Goal: Use online tool/utility

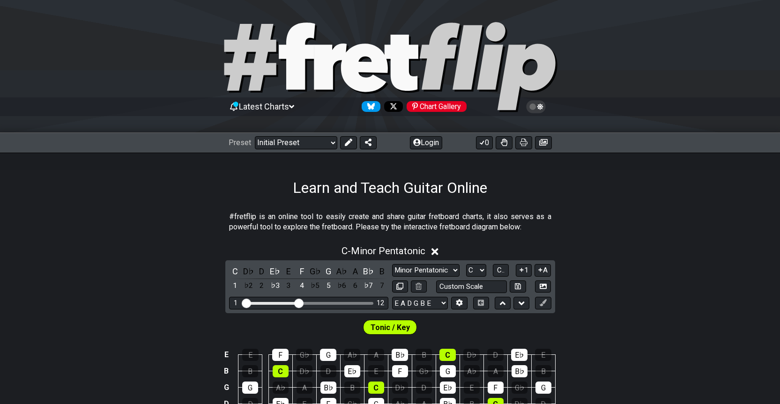
scroll to position [134, 0]
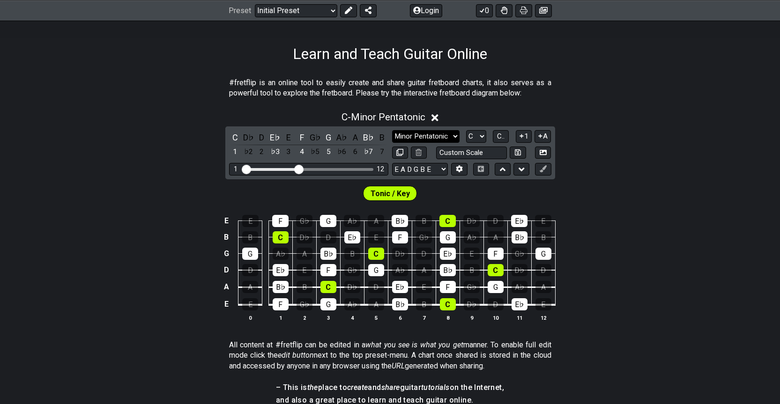
click at [433, 132] on select "Minor Pentatonic Click to edit Minor Pentatonic Major Pentatonic Minor Blues Ma…" at bounding box center [425, 136] width 67 height 13
click at [435, 133] on select "Minor Pentatonic Click to edit Minor Pentatonic Major Pentatonic Minor Blues Ma…" at bounding box center [425, 136] width 67 height 13
select select "Minor Blues"
click at [392, 130] on select "Minor Pentatonic Click to edit Minor Pentatonic Major Pentatonic Minor Blues Ma…" at bounding box center [425, 136] width 67 height 13
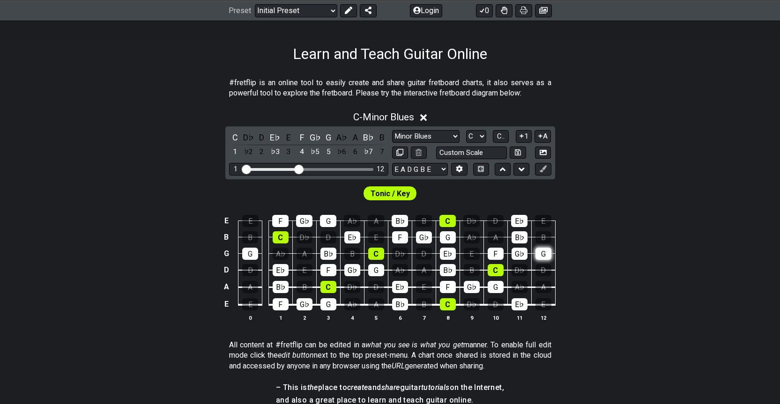
scroll to position [181, 0]
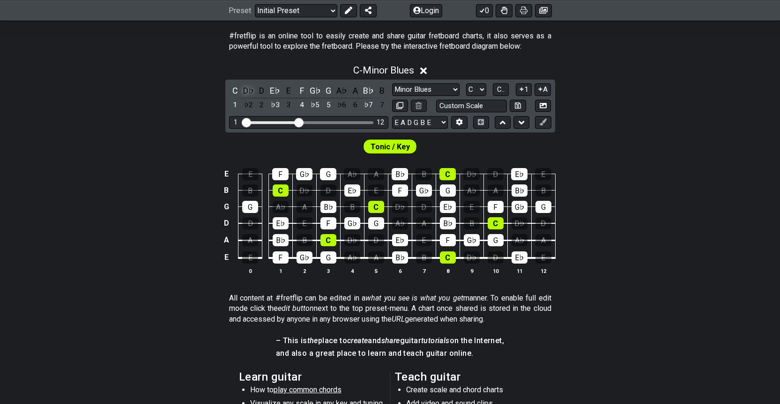
click at [254, 96] on div "D♭" at bounding box center [248, 90] width 12 height 13
click at [436, 117] on select "E A D G B E E A D G B E E A D G B E B E A D F♯ B A D G C E A D A D G B E E♭ A♭ …" at bounding box center [420, 122] width 56 height 13
select select "E A D G"
click at [392, 116] on select "E A D G B E E A D G B E E A D G B E B E A D F♯ B A D G C E A D A D G B E E♭ A♭ …" at bounding box center [420, 122] width 56 height 13
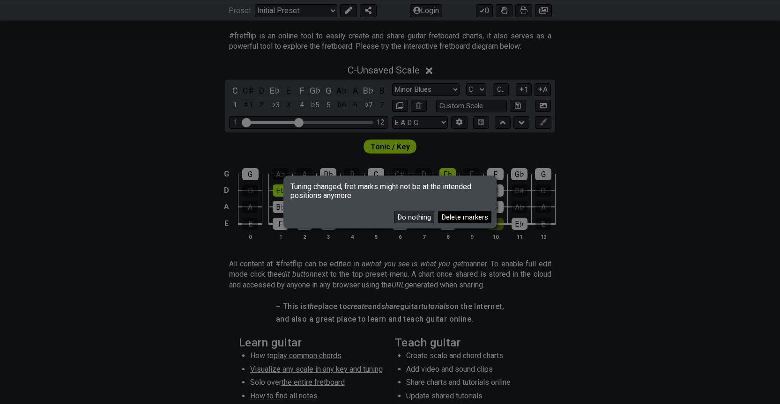
click at [443, 216] on button "Delete markers" at bounding box center [464, 217] width 53 height 13
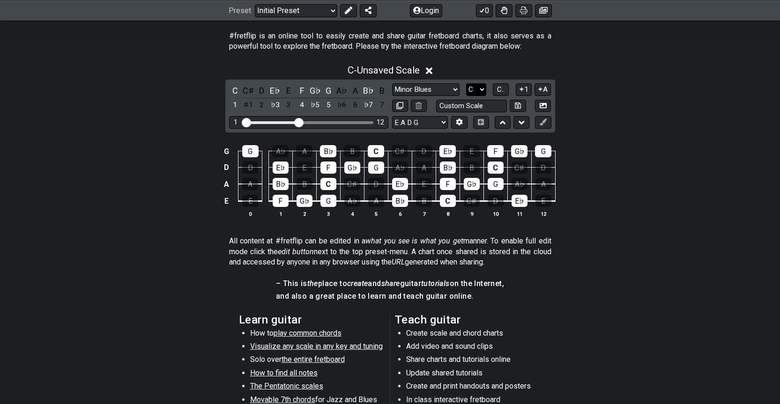
click at [480, 91] on select "A♭ A A♯ B♭ B C C♯ D♭ D D♯ E♭ E F F♯ G♭ G G♯" at bounding box center [476, 89] width 20 height 13
select select "E"
click at [466, 83] on select "A♭ A A♯ B♭ B C C♯ D♭ D D♯ E♭ E F F♯ G♭ G G♯" at bounding box center [476, 89] width 20 height 13
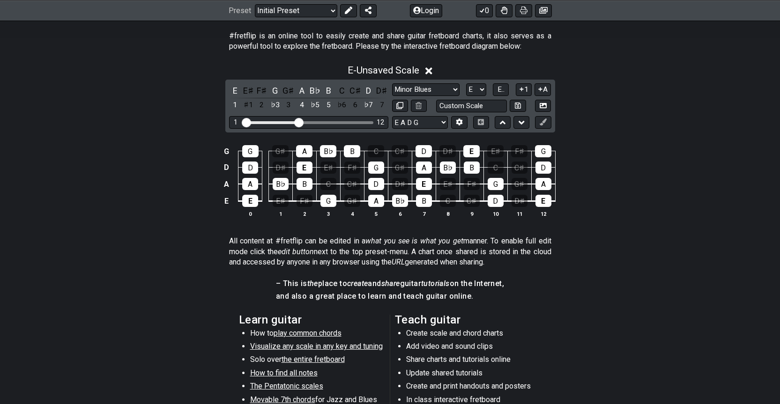
click at [450, 79] on div "E - Unsaved Scale E E♯ F♯ G G♯ A B♭ B C C♯ D D♯ 1 ♯1 2 ♭3 3 4 ♭5 5 ♭6 6 ♭7 7 Mi…" at bounding box center [390, 144] width 780 height 171
click at [448, 73] on div "E - Unsaved Scale" at bounding box center [390, 67] width 780 height 17
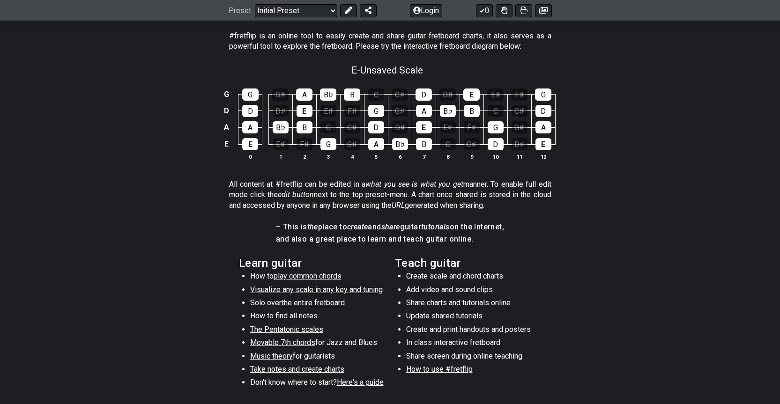
click at [448, 76] on div "G G G♯ A B♭ B C C♯ D D♯ E E♯ F♯ G D D D♯ E E♯ F♯ G G♯ A B♭ B C C♯ D A A B♭ B C …" at bounding box center [390, 124] width 780 height 97
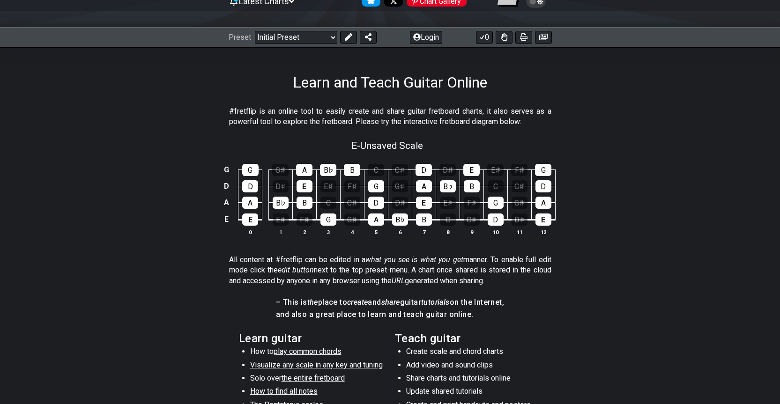
scroll to position [87, 0]
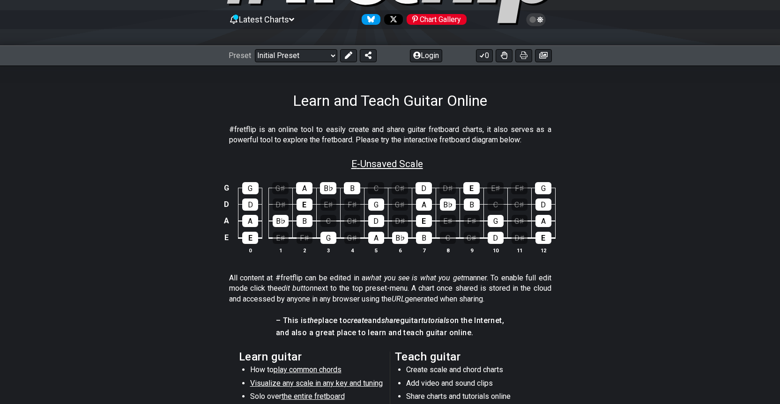
click at [421, 161] on span "E - Unsaved Scale" at bounding box center [387, 163] width 72 height 11
select select "Minor Blues"
select select "E"
select select "E A D G"
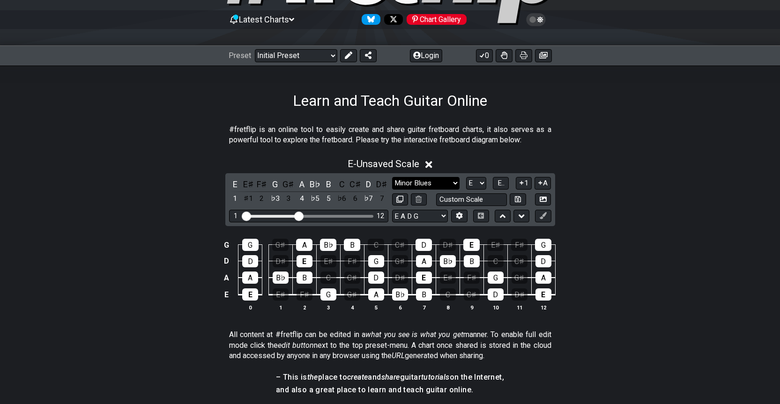
click at [434, 179] on select "Minor Pentatonic Click to edit Minor Pentatonic Major Pentatonic Minor Blues Ma…" at bounding box center [425, 183] width 67 height 13
click at [578, 110] on div "#fretflip is an online tool to easily create and share guitar fretboard charts,…" at bounding box center [390, 361] width 780 height 503
drag, startPoint x: 592, startPoint y: 126, endPoint x: 598, endPoint y: 53, distance: 72.8
click at [592, 122] on section "#fretflip is an online tool to easily create and share guitar fretboard charts,…" at bounding box center [390, 137] width 780 height 32
click at [583, 78] on div "Learn and Teach Guitar Online" at bounding box center [390, 88] width 780 height 44
